Goal: Task Accomplishment & Management: Manage account settings

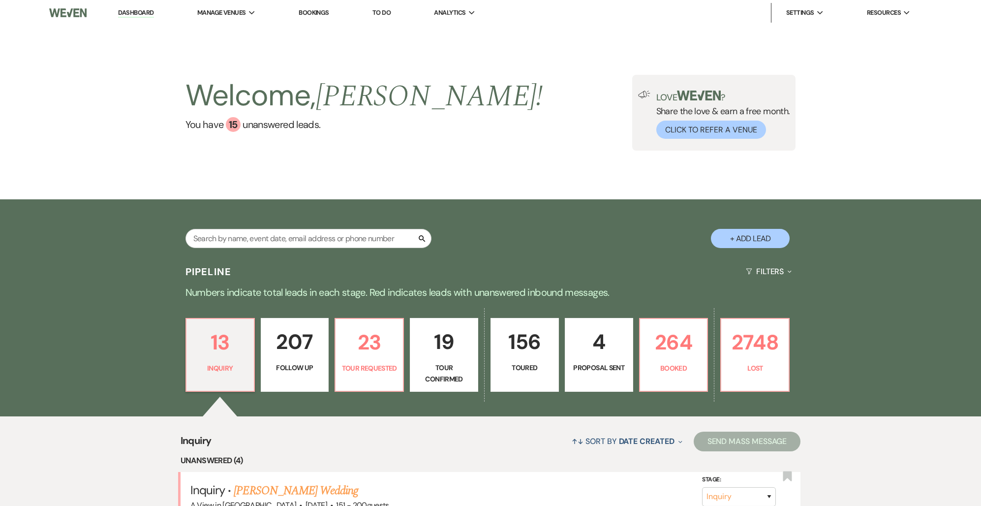
click at [308, 13] on link "Bookings" at bounding box center [314, 12] width 31 height 8
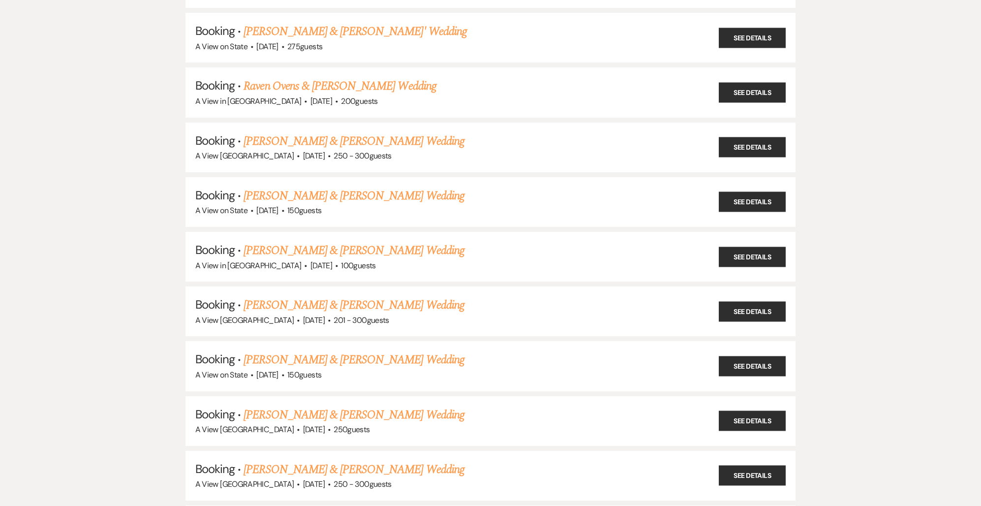
scroll to position [4104, 0]
click at [324, 187] on link "[PERSON_NAME] & [PERSON_NAME] Wedding" at bounding box center [354, 196] width 221 height 18
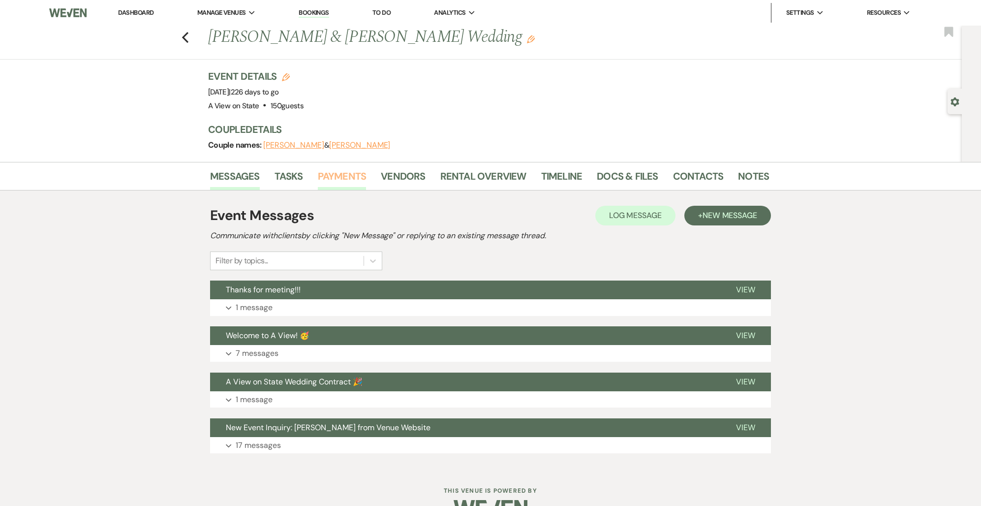
click at [336, 175] on link "Payments" at bounding box center [342, 179] width 49 height 22
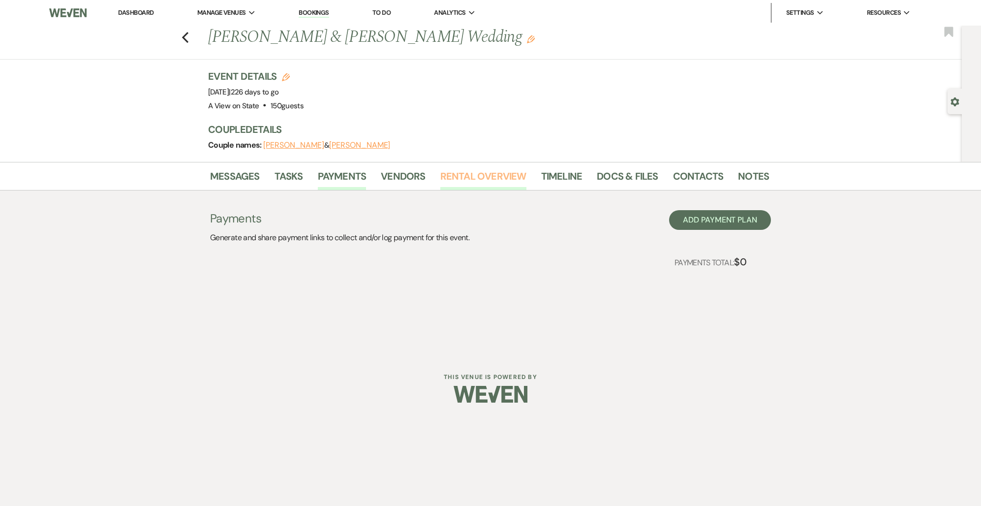
click at [492, 179] on link "Rental Overview" at bounding box center [484, 179] width 86 height 22
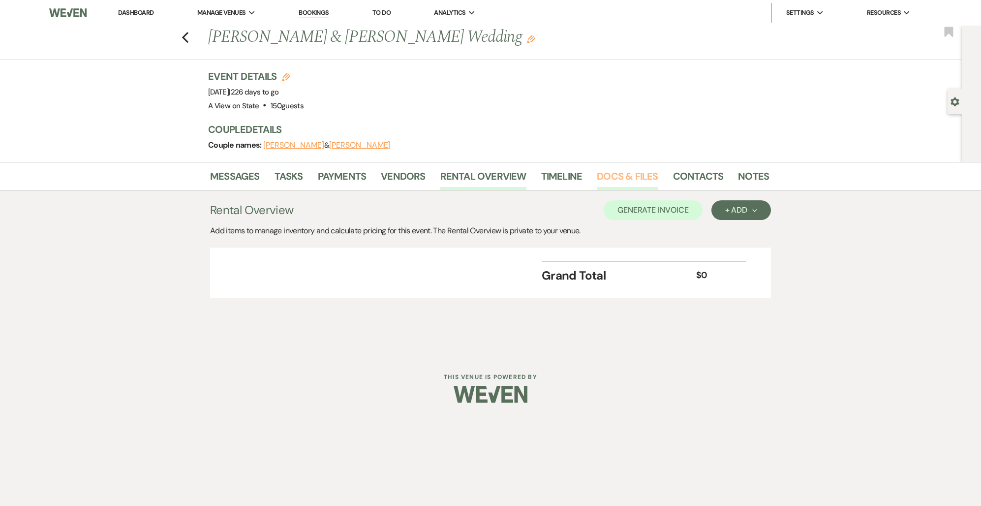
click at [636, 177] on link "Docs & Files" at bounding box center [627, 179] width 61 height 22
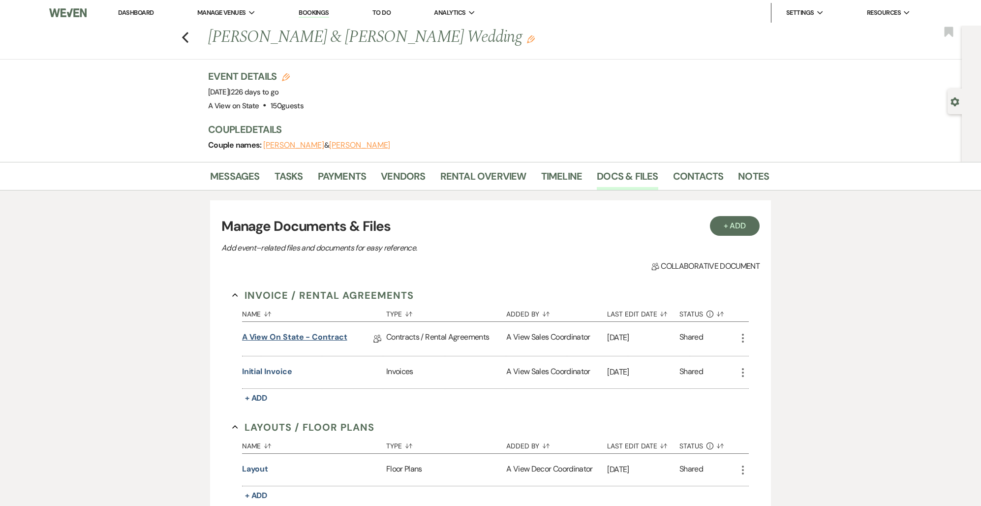
click at [319, 341] on link "A View on State - Contract" at bounding box center [294, 338] width 105 height 15
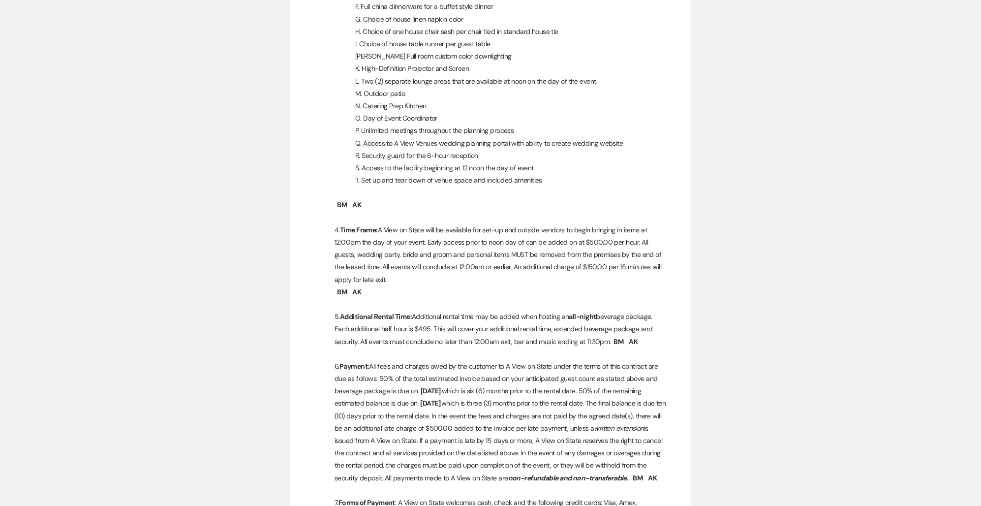
scroll to position [669, 0]
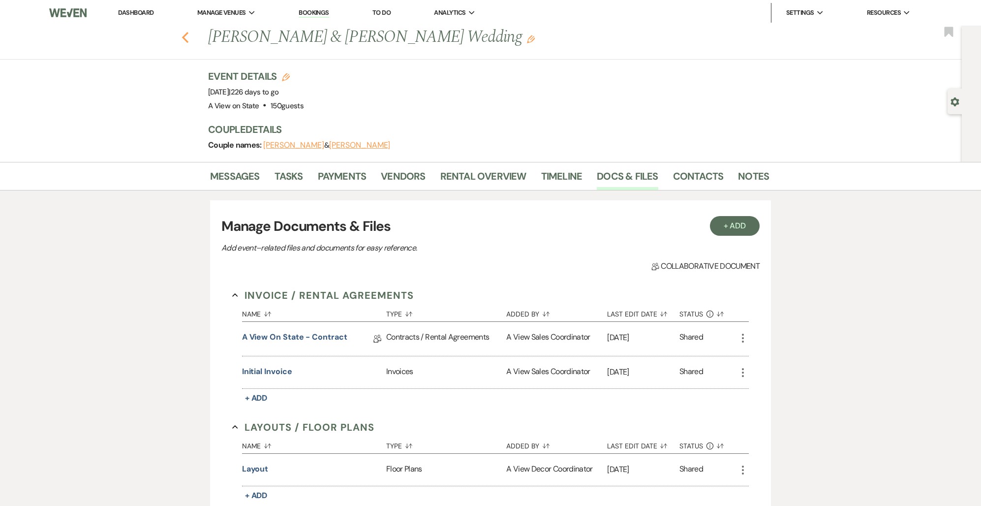
click at [183, 35] on icon "Previous" at bounding box center [185, 38] width 7 height 12
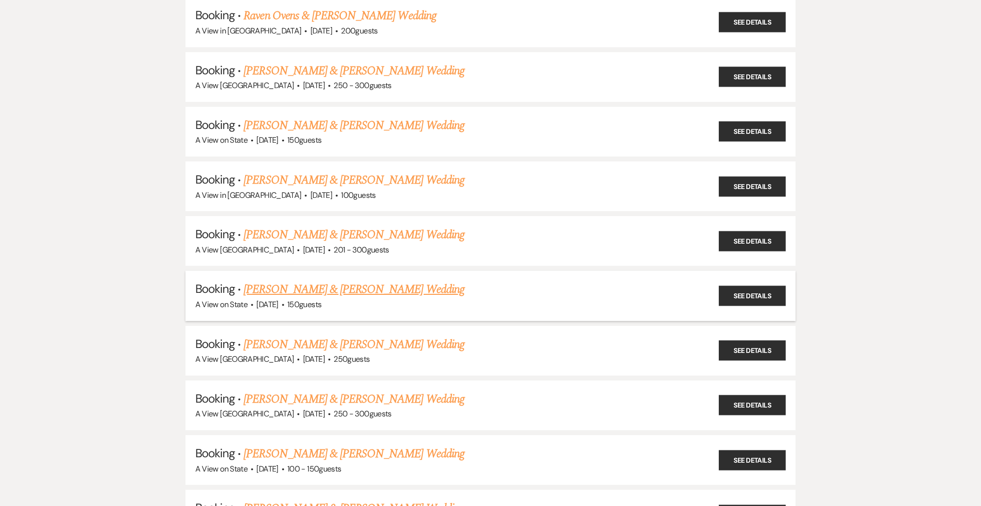
scroll to position [4170, 0]
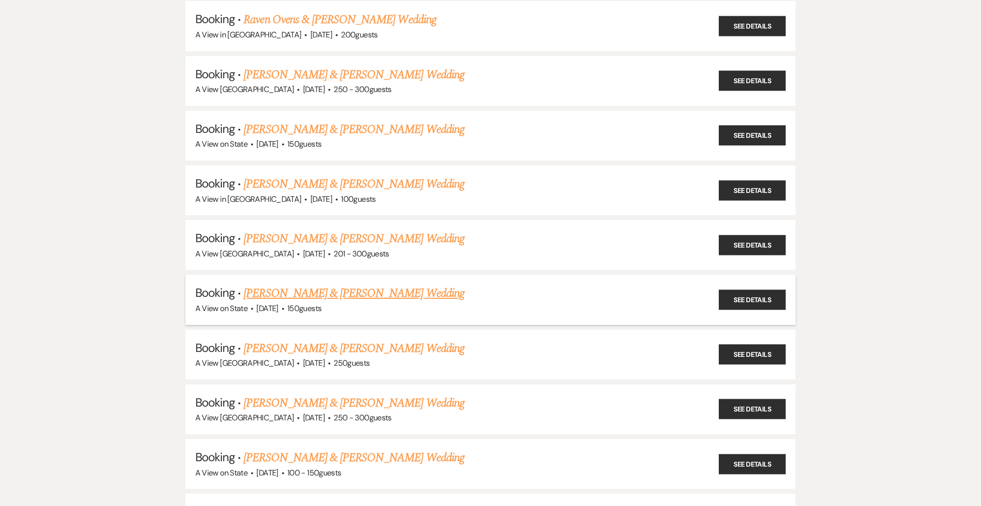
click at [332, 284] on link "[PERSON_NAME] & [PERSON_NAME] Wedding" at bounding box center [354, 293] width 221 height 18
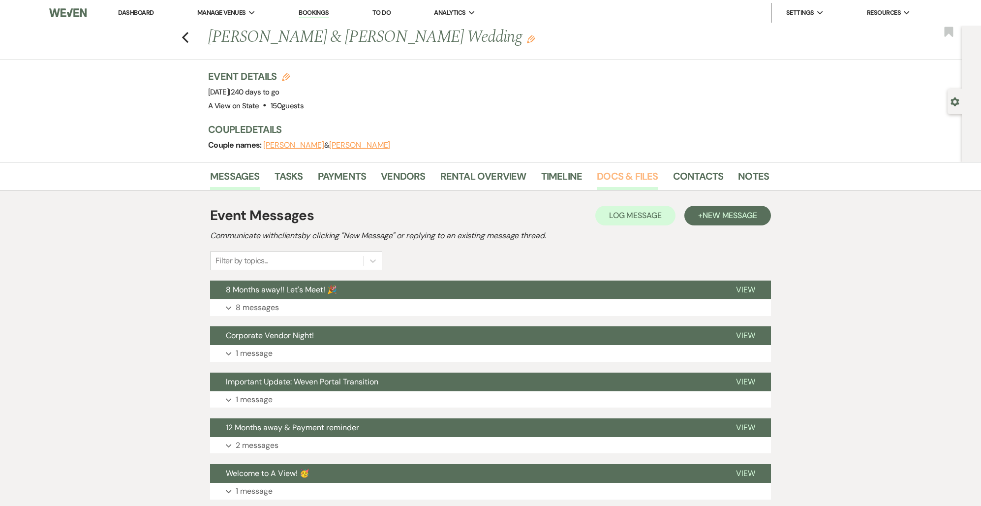
click at [611, 178] on link "Docs & Files" at bounding box center [627, 179] width 61 height 22
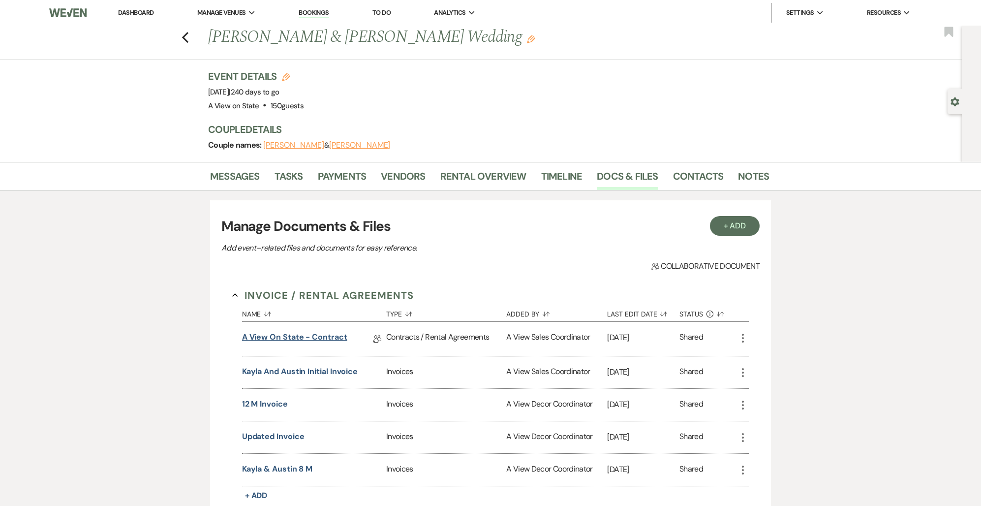
click at [294, 337] on link "A View on State - Contract" at bounding box center [294, 338] width 105 height 15
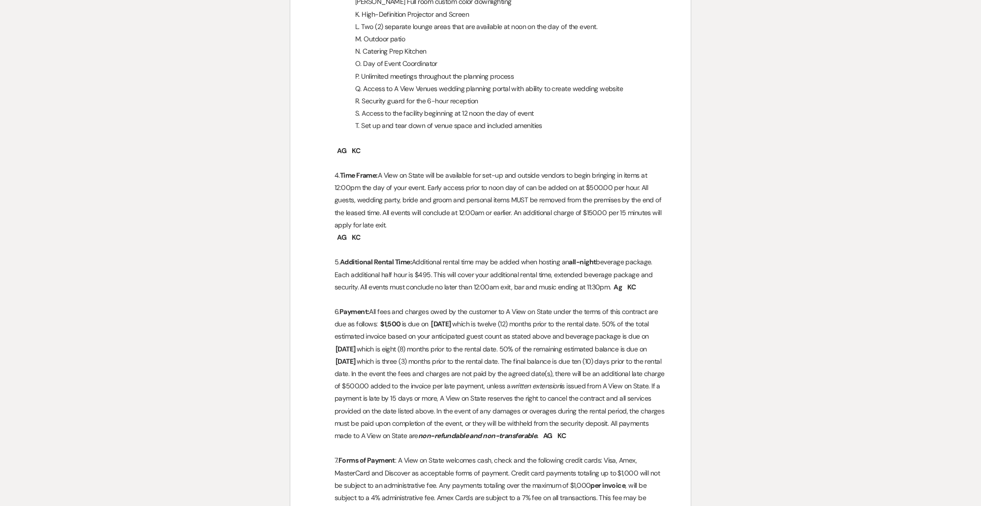
scroll to position [778, 0]
